Goal: Task Accomplishment & Management: Use online tool/utility

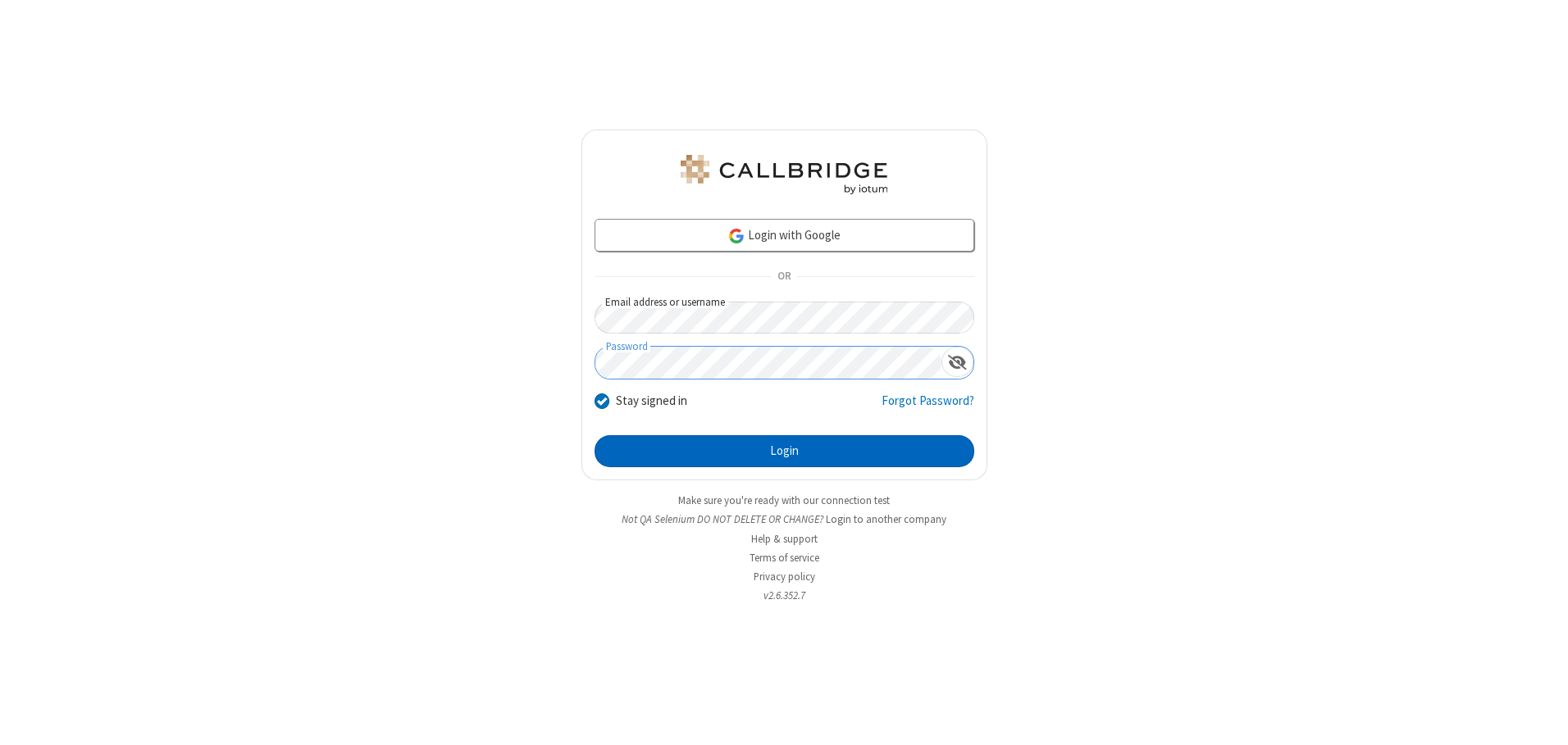
click at [784, 451] on button "Login" at bounding box center [784, 452] width 379 height 33
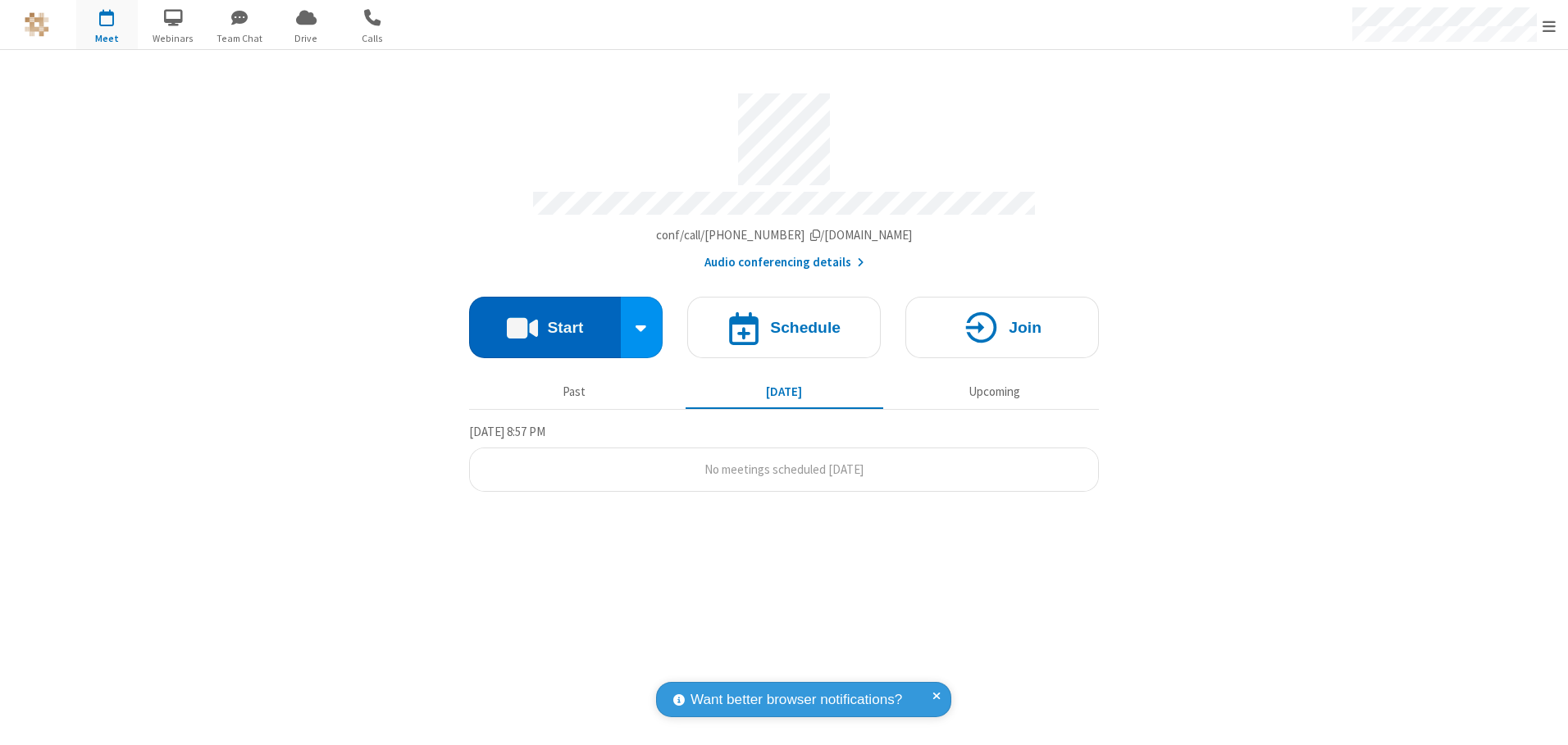
click at [544, 322] on button "Start" at bounding box center [544, 328] width 152 height 62
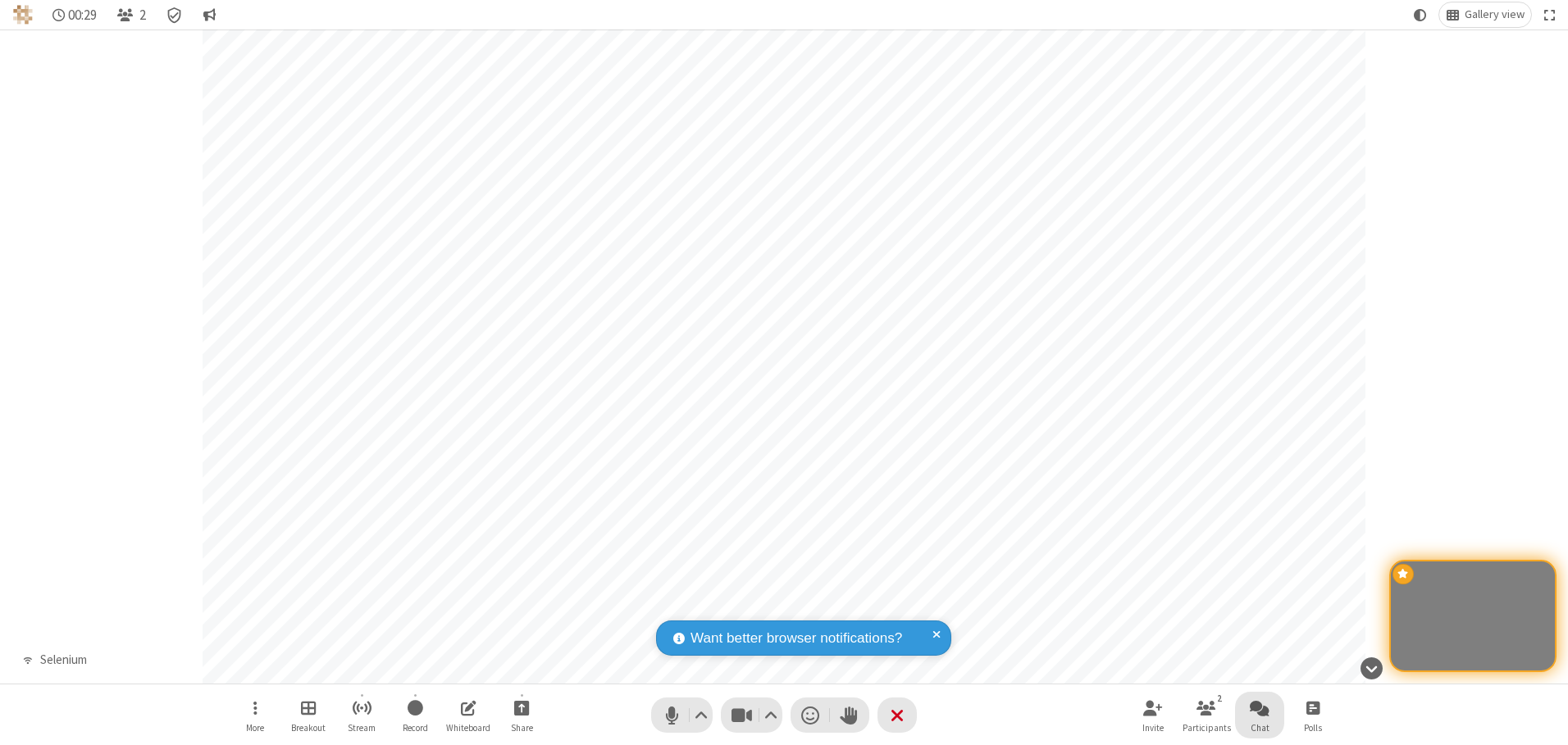
click at [1259, 708] on span "Open chat" at bounding box center [1259, 708] width 20 height 21
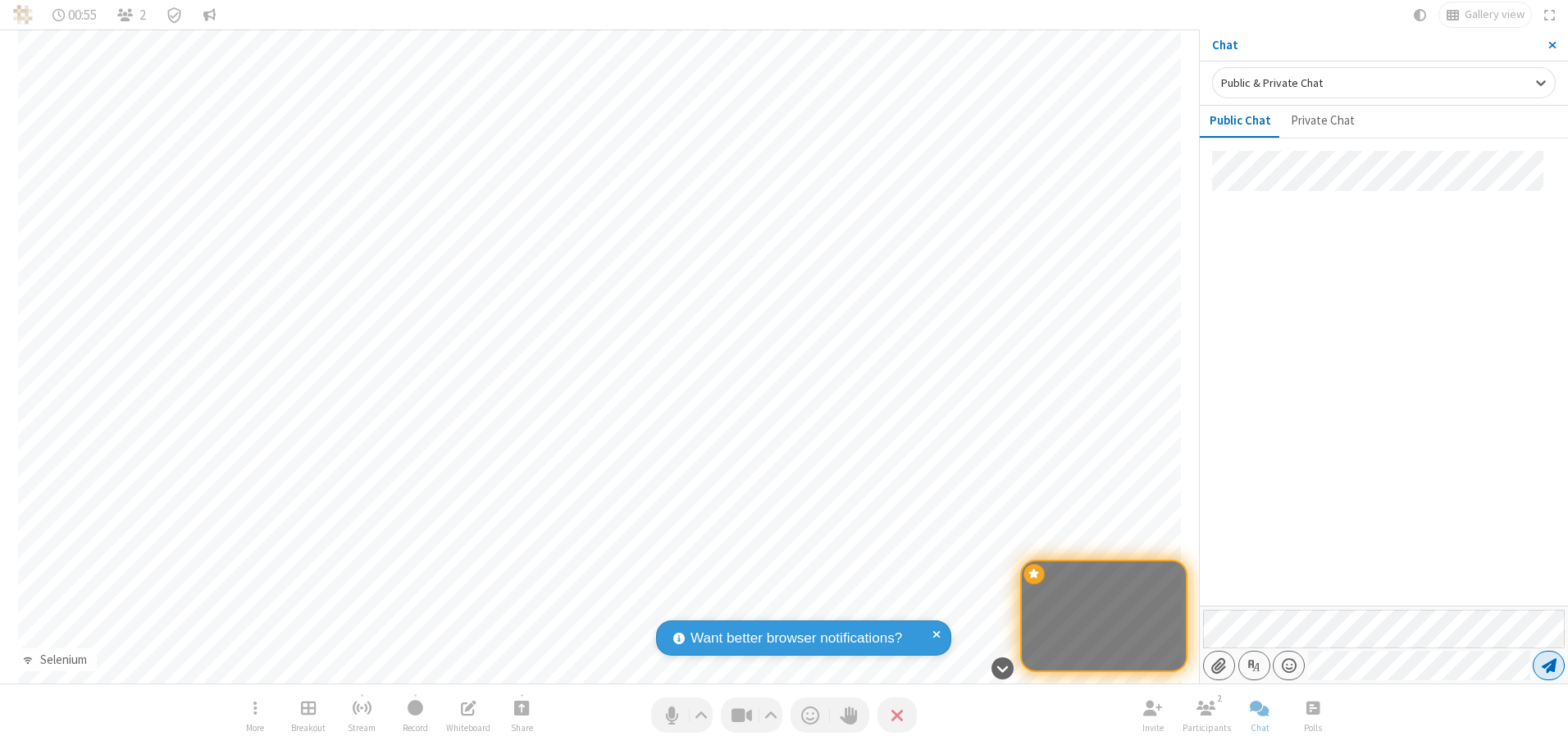
click at [1548, 666] on span "Send message" at bounding box center [1548, 666] width 15 height 17
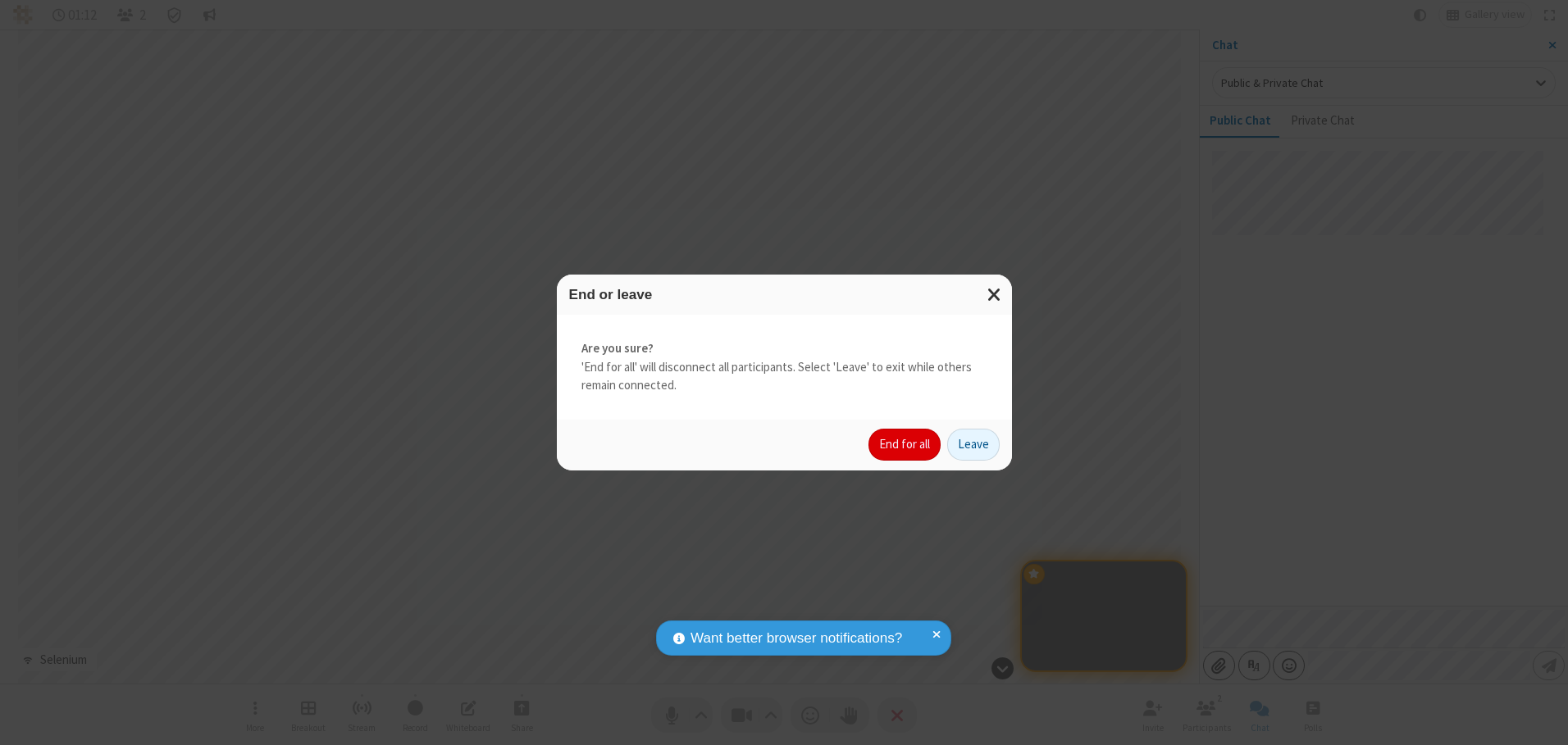
click at [905, 445] on button "End for all" at bounding box center [904, 446] width 72 height 33
